Goal: Task Accomplishment & Management: Use online tool/utility

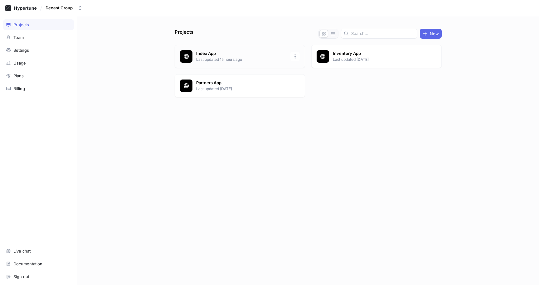
click at [228, 56] on p "Index App" at bounding box center [241, 54] width 90 height 6
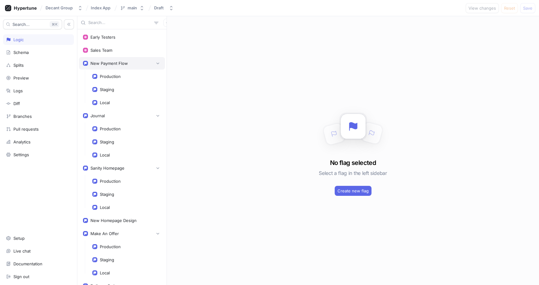
click at [115, 66] on div "New Payment Flow" at bounding box center [122, 63] width 86 height 12
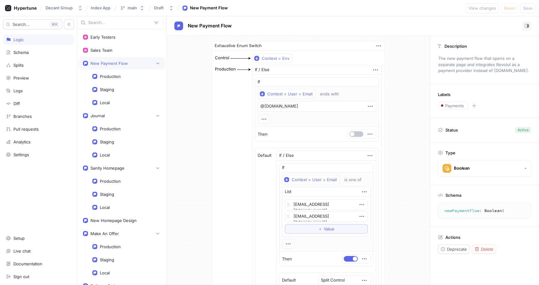
scroll to position [80, 0]
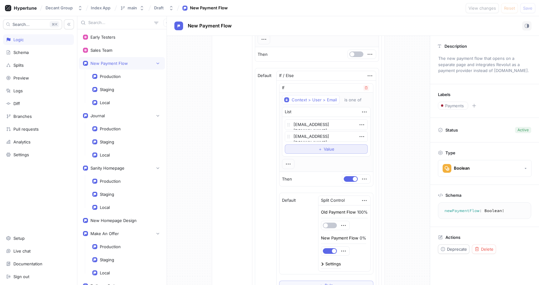
click at [324, 149] on span "Value" at bounding box center [329, 149] width 11 height 4
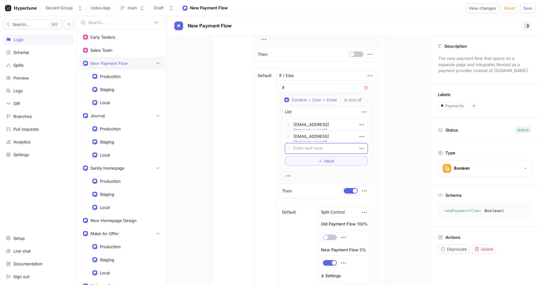
click at [320, 148] on textarea at bounding box center [326, 148] width 83 height 11
type textarea "x"
type textarea "[EMAIL_ADDRESS][DOMAIN_NAME]"
type textarea "x"
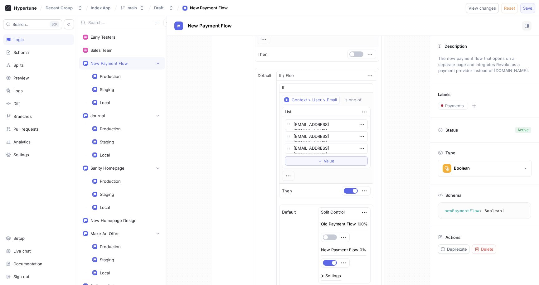
click at [534, 7] on button "Save" at bounding box center [528, 8] width 15 height 10
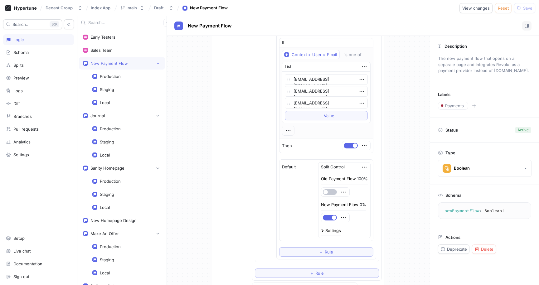
scroll to position [0, 0]
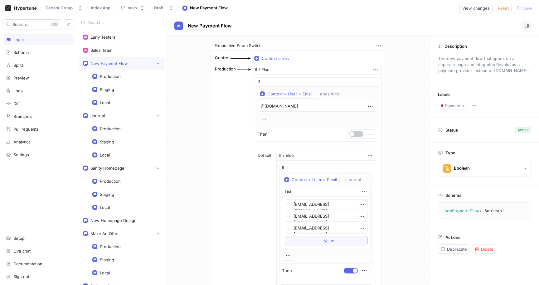
click at [392, 35] on div "New Payment Flow" at bounding box center [353, 26] width 372 height 20
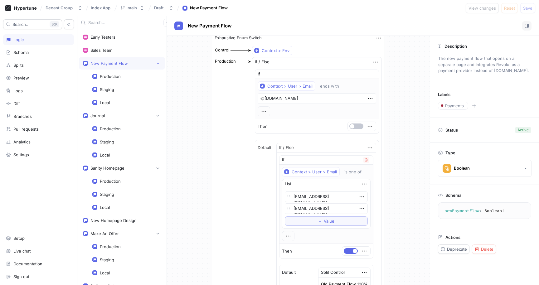
scroll to position [14, 0]
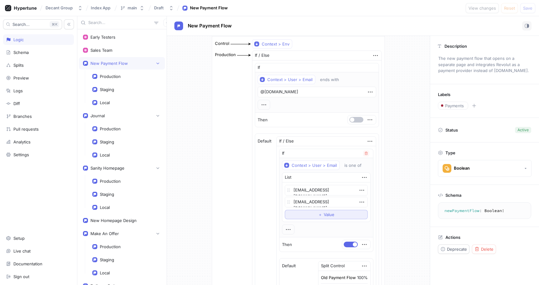
click at [328, 214] on span "Value" at bounding box center [329, 215] width 11 height 4
click at [320, 218] on textarea at bounding box center [326, 214] width 83 height 11
type textarea "x"
type textarea "[EMAIL_ADDRESS][DOMAIN_NAME]"
type textarea "x"
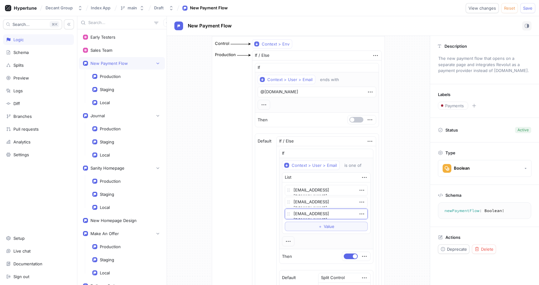
click at [524, 10] on span "Save" at bounding box center [527, 8] width 9 height 4
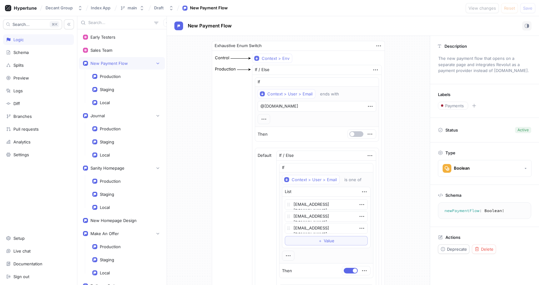
scroll to position [8, 0]
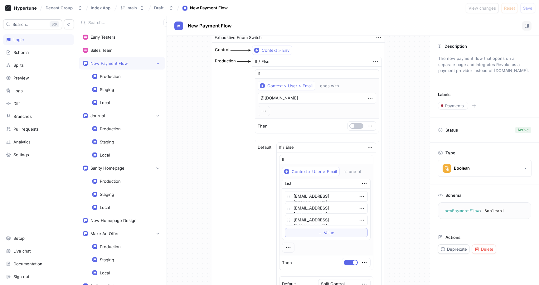
click at [227, 152] on div "Production If / Else If Context > User > Email ends with @checkout.com Then Def…" at bounding box center [299, 227] width 168 height 342
click at [216, 232] on div "Production If / Else If Context > User > Email ends with @checkout.com Then Def…" at bounding box center [299, 227] width 168 height 342
